Goal: Check status: Check status

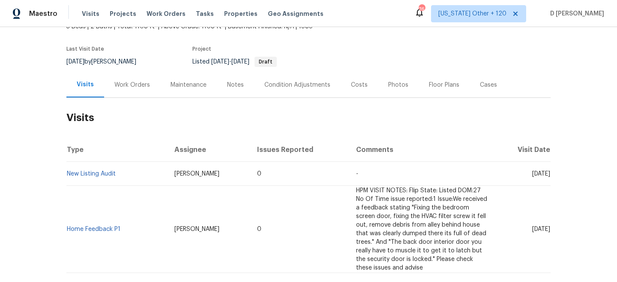
scroll to position [59, 0]
click at [140, 80] on div "Work Orders" at bounding box center [132, 84] width 36 height 9
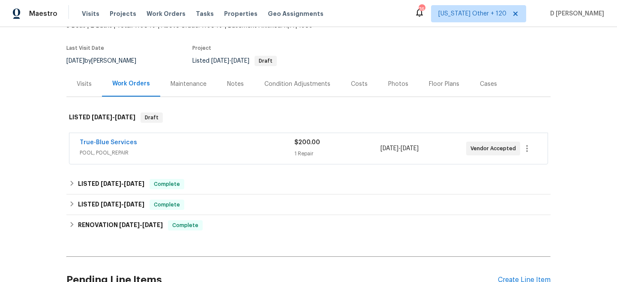
click at [109, 151] on span "POOL, POOL_REPAIR" at bounding box center [187, 152] width 215 height 9
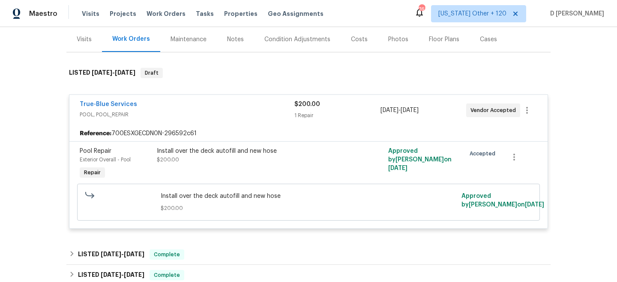
click at [90, 44] on div "Visits" at bounding box center [84, 39] width 36 height 25
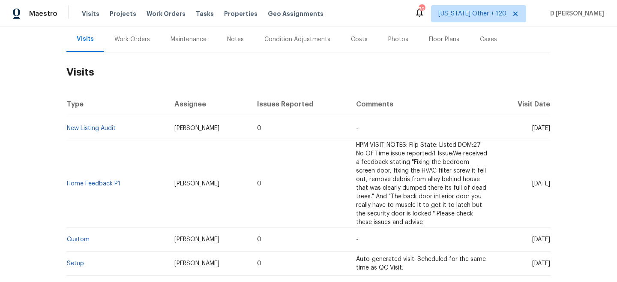
scroll to position [103, 0]
click at [132, 36] on div "Work Orders" at bounding box center [132, 40] width 36 height 9
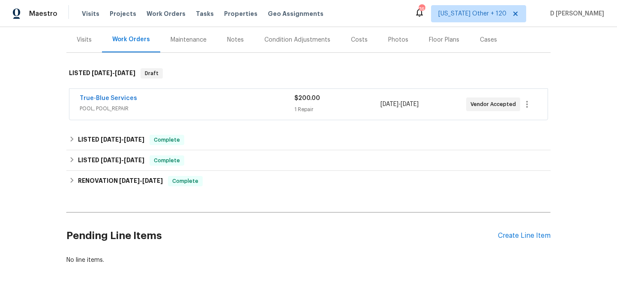
scroll to position [103, 0]
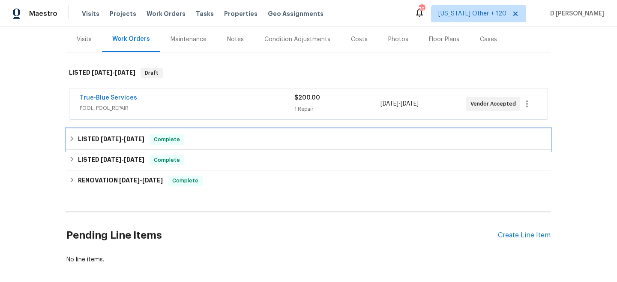
click at [75, 138] on div "LISTED [DATE] - [DATE] Complete" at bounding box center [308, 139] width 479 height 10
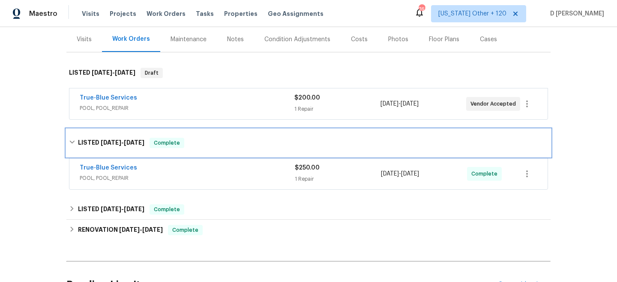
scroll to position [143, 0]
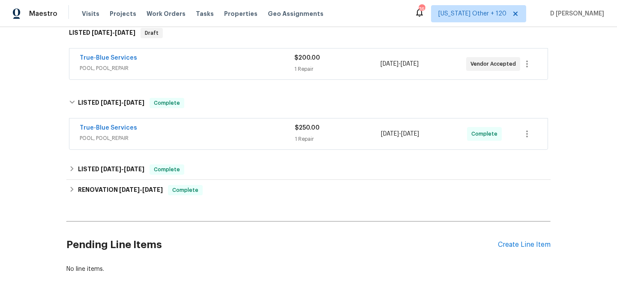
click at [100, 142] on span "POOL, POOL_REPAIR" at bounding box center [187, 138] width 215 height 9
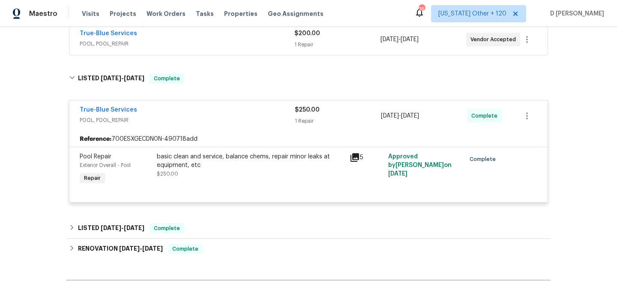
scroll to position [252, 0]
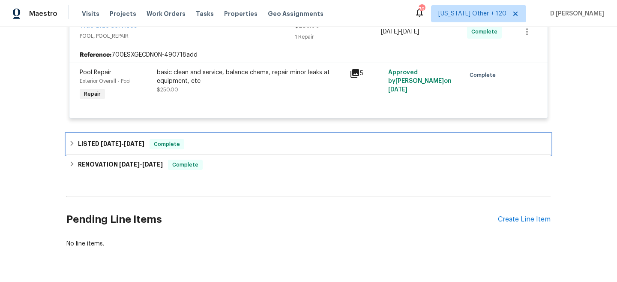
click at [72, 142] on icon at bounding box center [72, 143] width 3 height 5
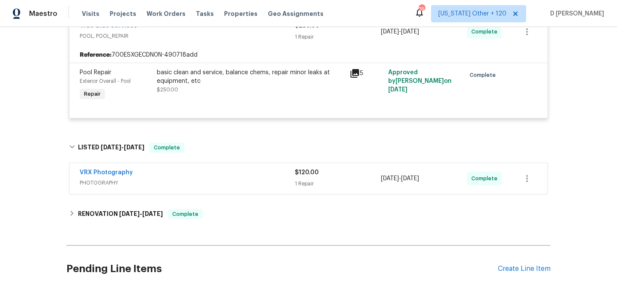
click at [126, 193] on div "VRX Photography PHOTOGRAPHY $120.00 1 Repair [DATE] - [DATE] Complete" at bounding box center [308, 178] width 478 height 31
click at [135, 185] on span "PHOTOGRAPHY" at bounding box center [187, 182] width 215 height 9
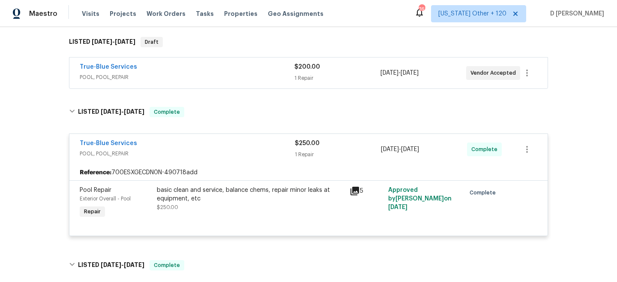
scroll to position [87, 0]
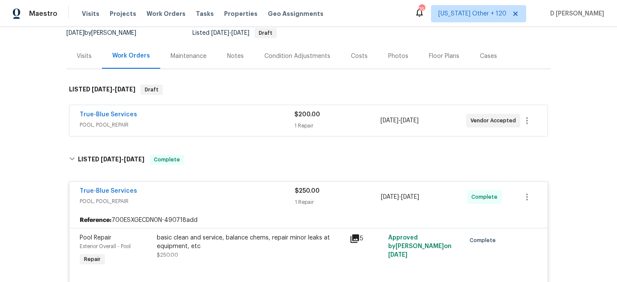
click at [136, 129] on span "POOL, POOL_REPAIR" at bounding box center [187, 124] width 215 height 9
